Goal: Transaction & Acquisition: Purchase product/service

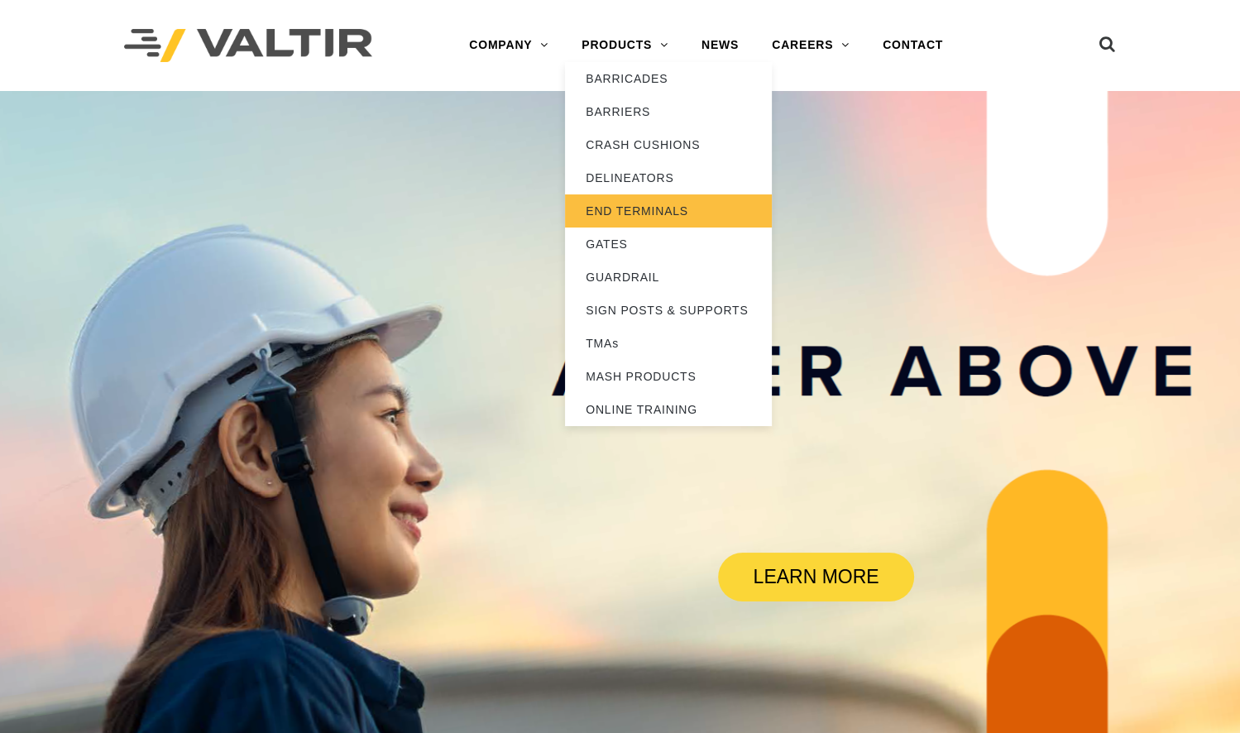
click at [606, 212] on link "END TERMINALS" at bounding box center [668, 210] width 207 height 33
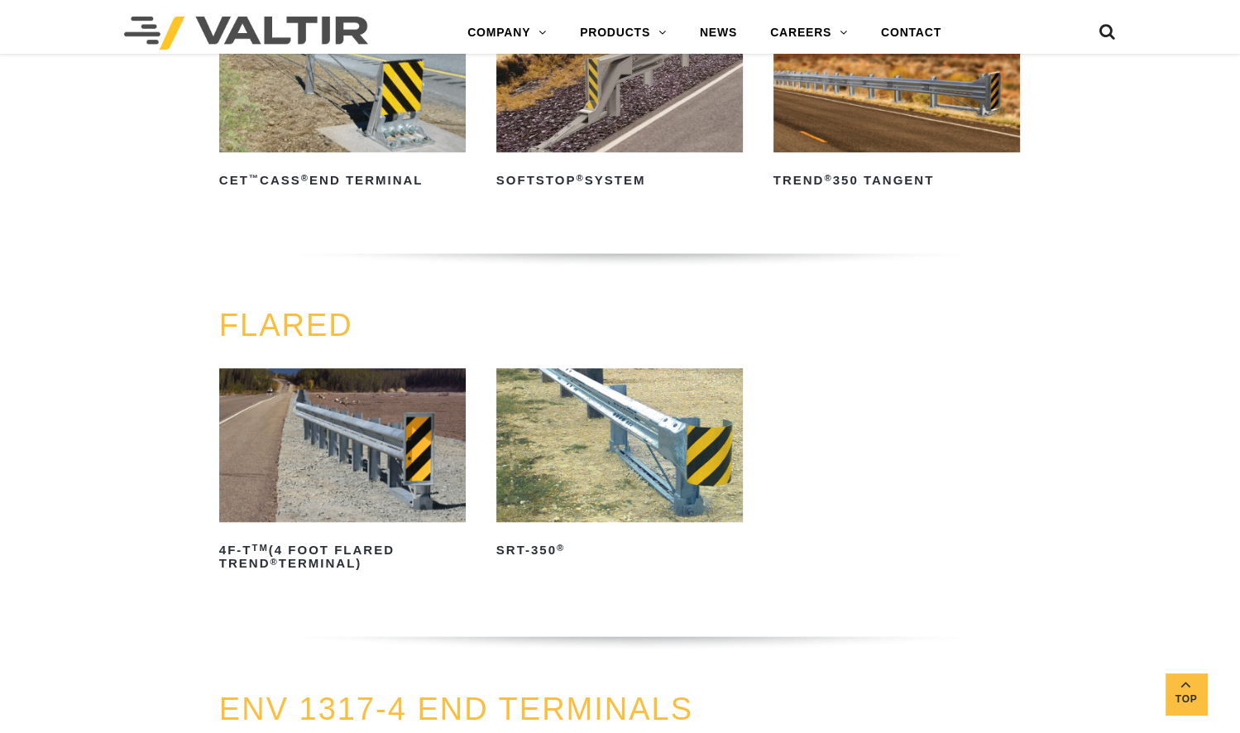
scroll to position [1127, 0]
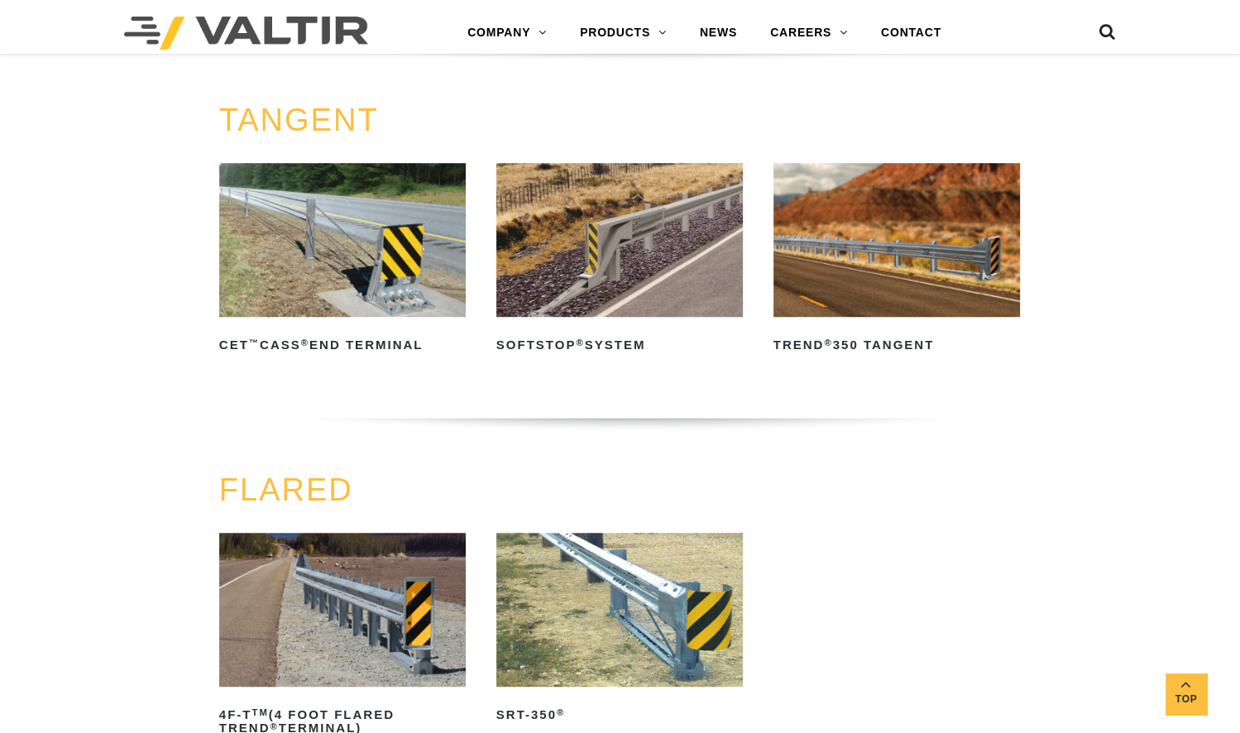
click at [545, 228] on img at bounding box center [619, 240] width 246 height 154
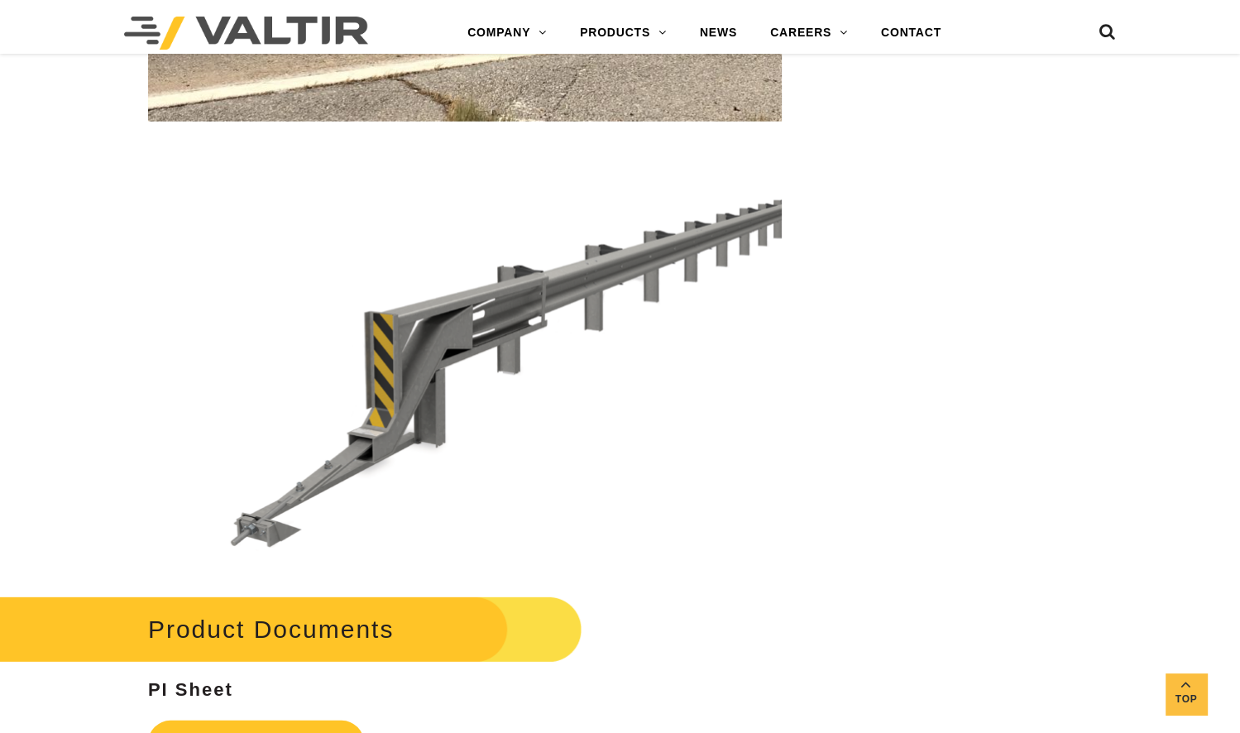
scroll to position [4284, 0]
